Goal: Task Accomplishment & Management: Use online tool/utility

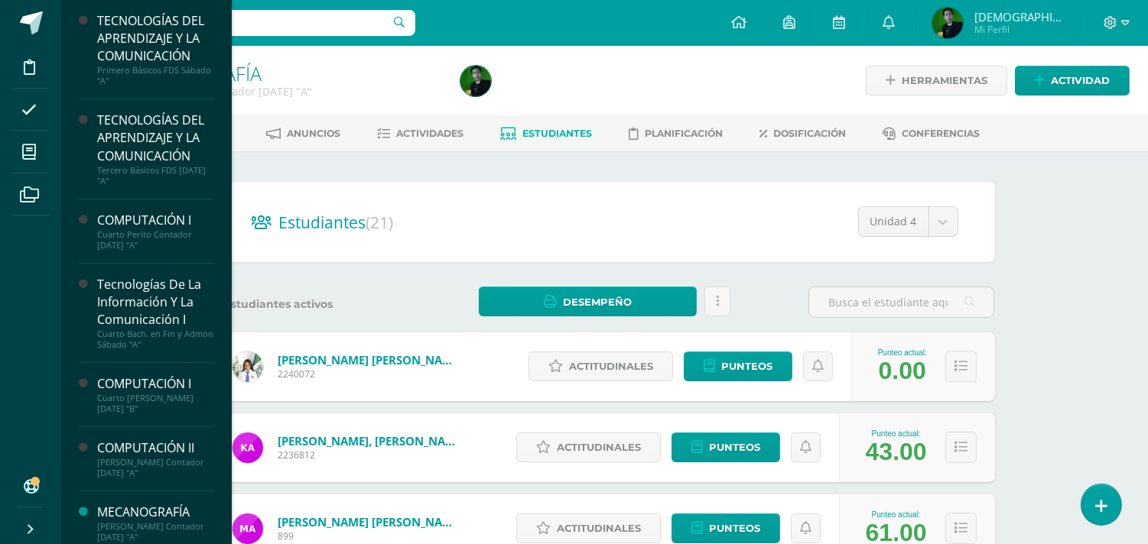
scroll to position [136, 0]
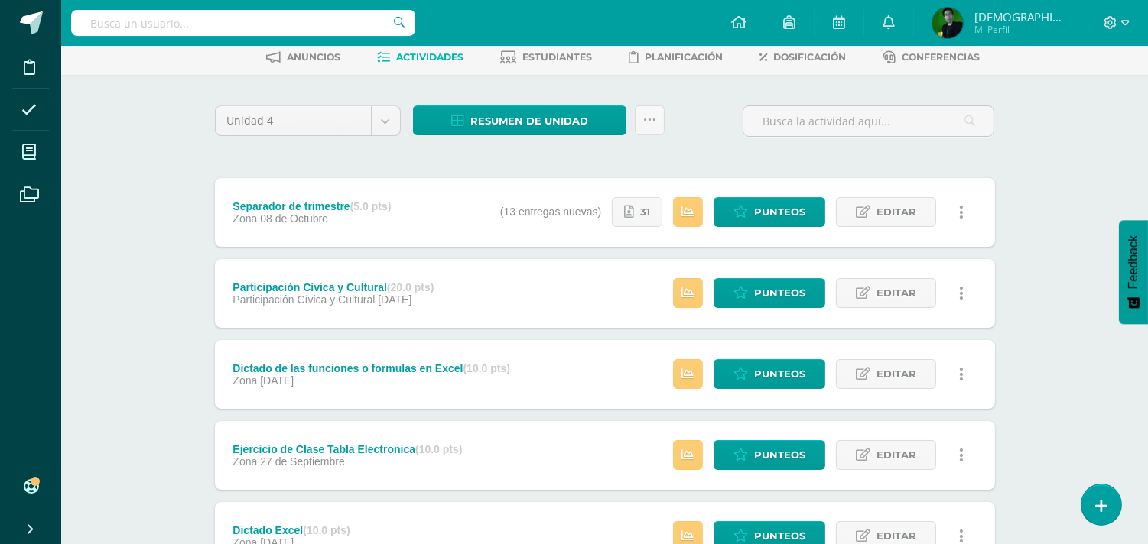
scroll to position [65, 0]
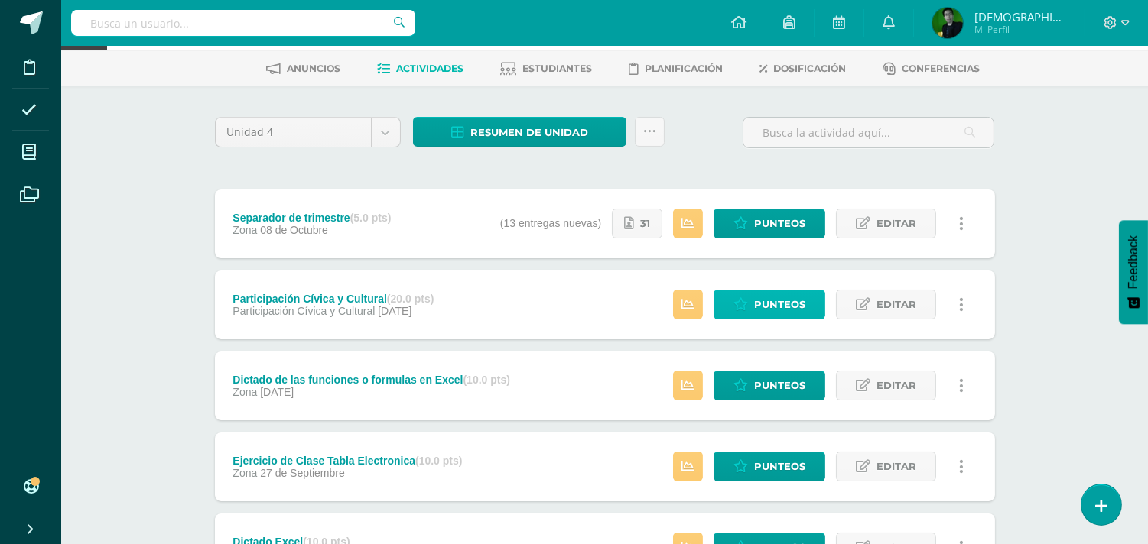
click at [742, 308] on icon at bounding box center [740, 304] width 15 height 13
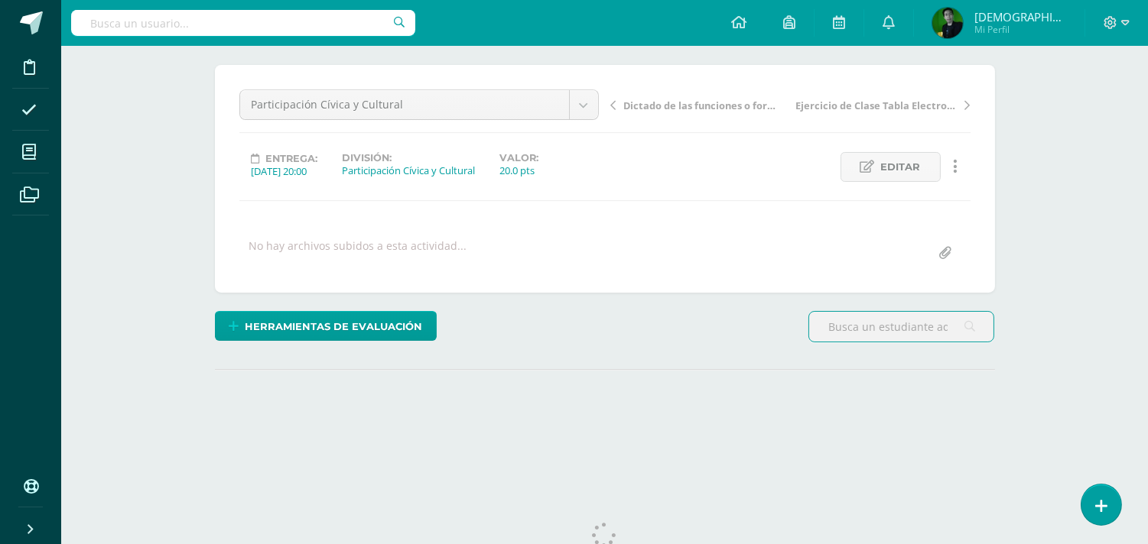
scroll to position [164, 0]
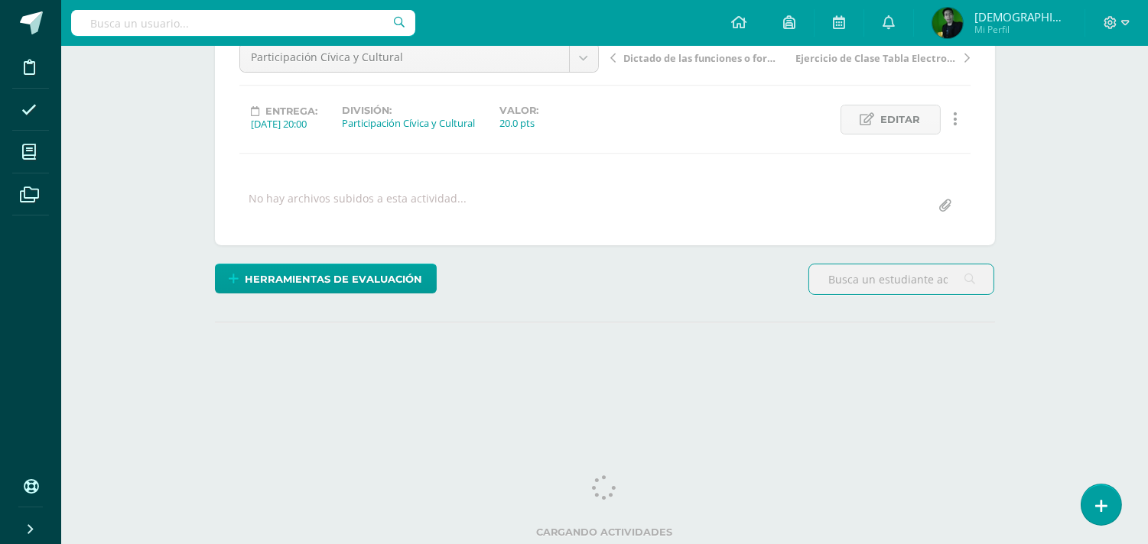
drag, startPoint x: 1155, startPoint y: 168, endPoint x: 1159, endPoint y: 306, distance: 137.7
click at [1147, 306] on html "Disciplina Asistencia Mis cursos Archivos Soporte Ayuda Reportar un problema Ce…" at bounding box center [574, 139] width 1148 height 606
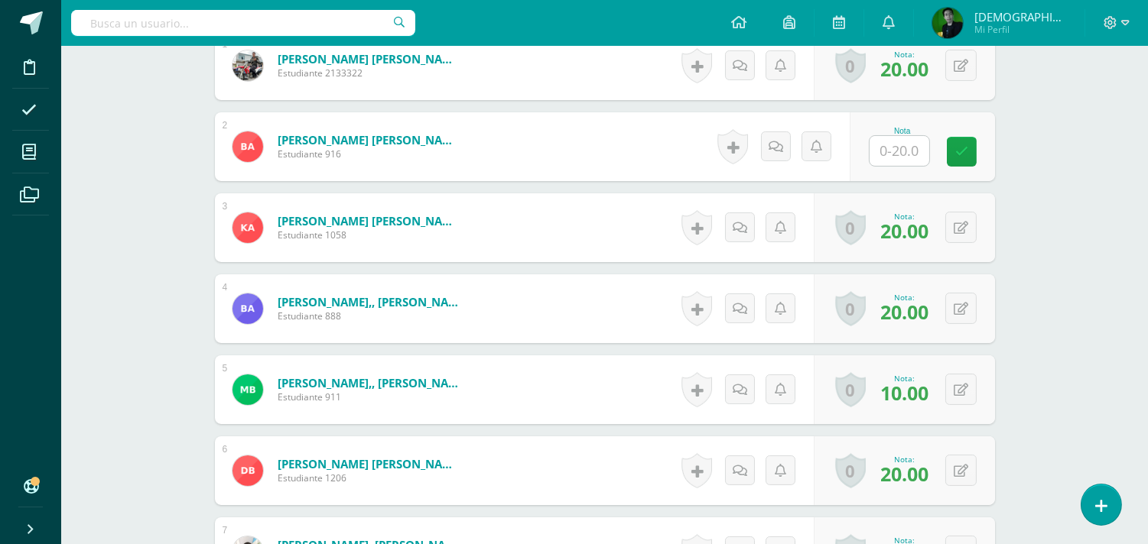
scroll to position [501, 0]
click at [965, 386] on icon at bounding box center [961, 389] width 15 height 13
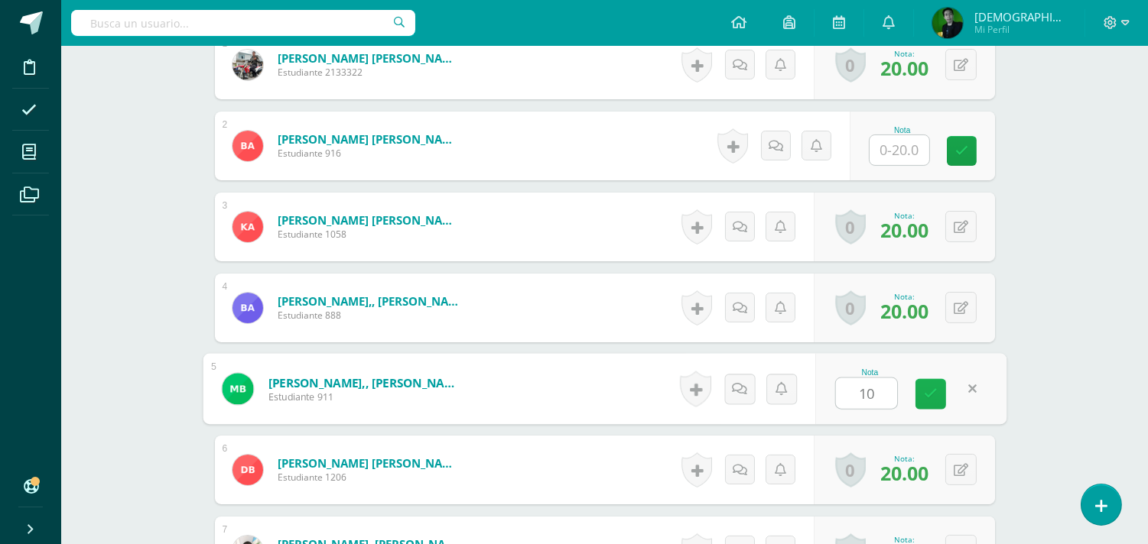
scroll to position [502, 0]
type input "1"
type input "20"
click at [931, 400] on link at bounding box center [930, 394] width 31 height 31
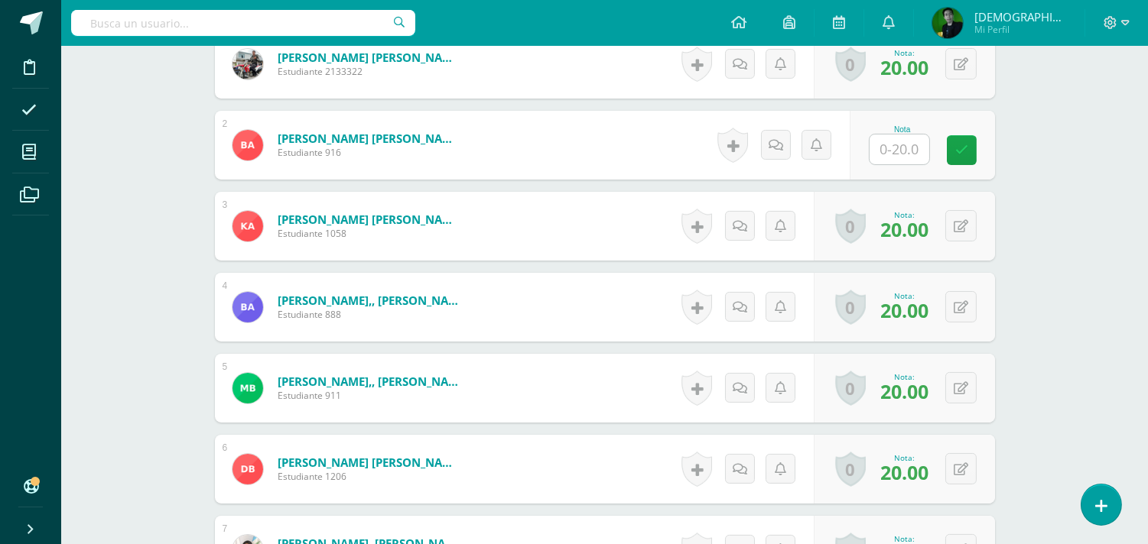
scroll to position [502, 0]
